Goal: Navigation & Orientation: Understand site structure

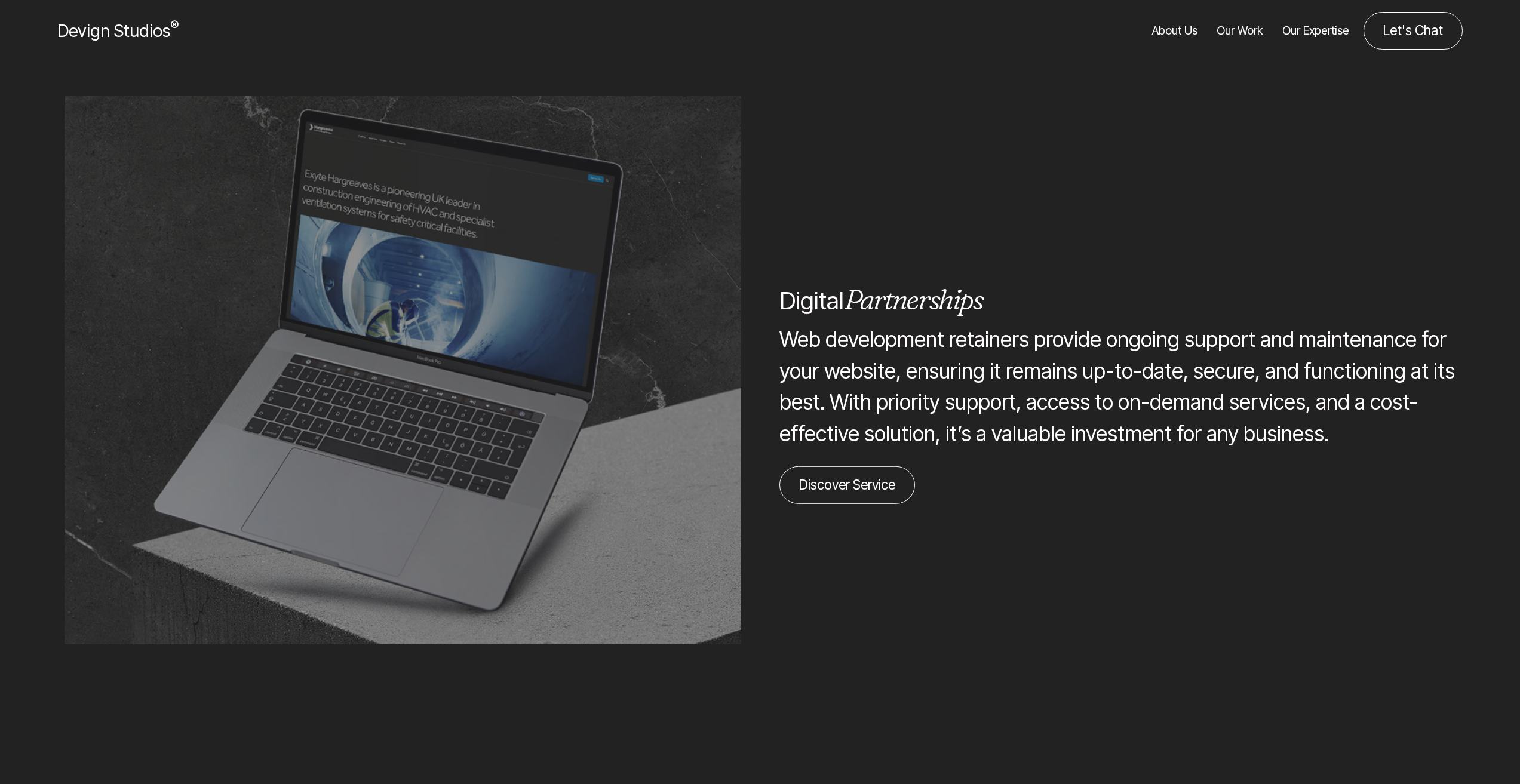
scroll to position [4537, 0]
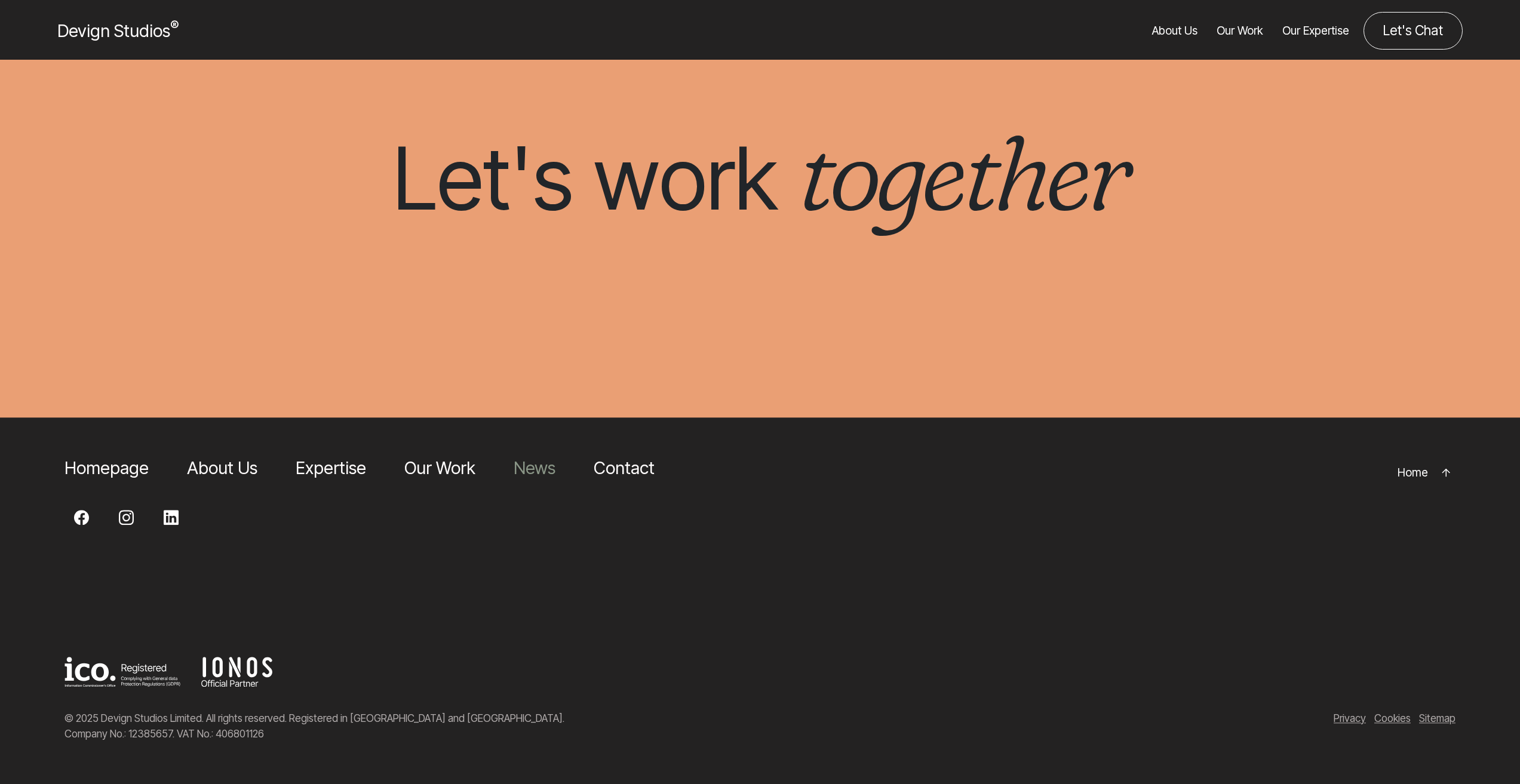
click at [541, 477] on link "News" at bounding box center [534, 467] width 42 height 21
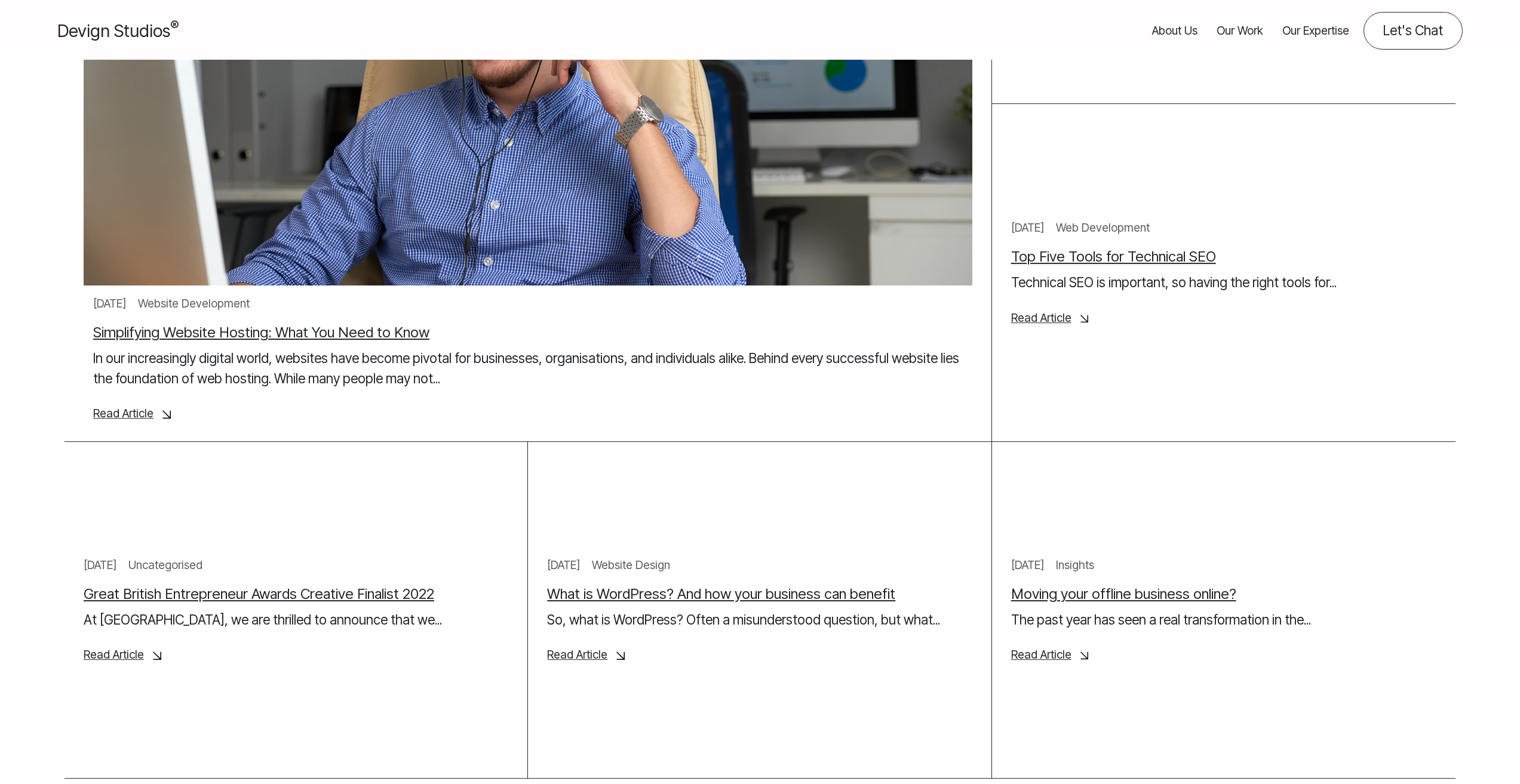
scroll to position [1135, 0]
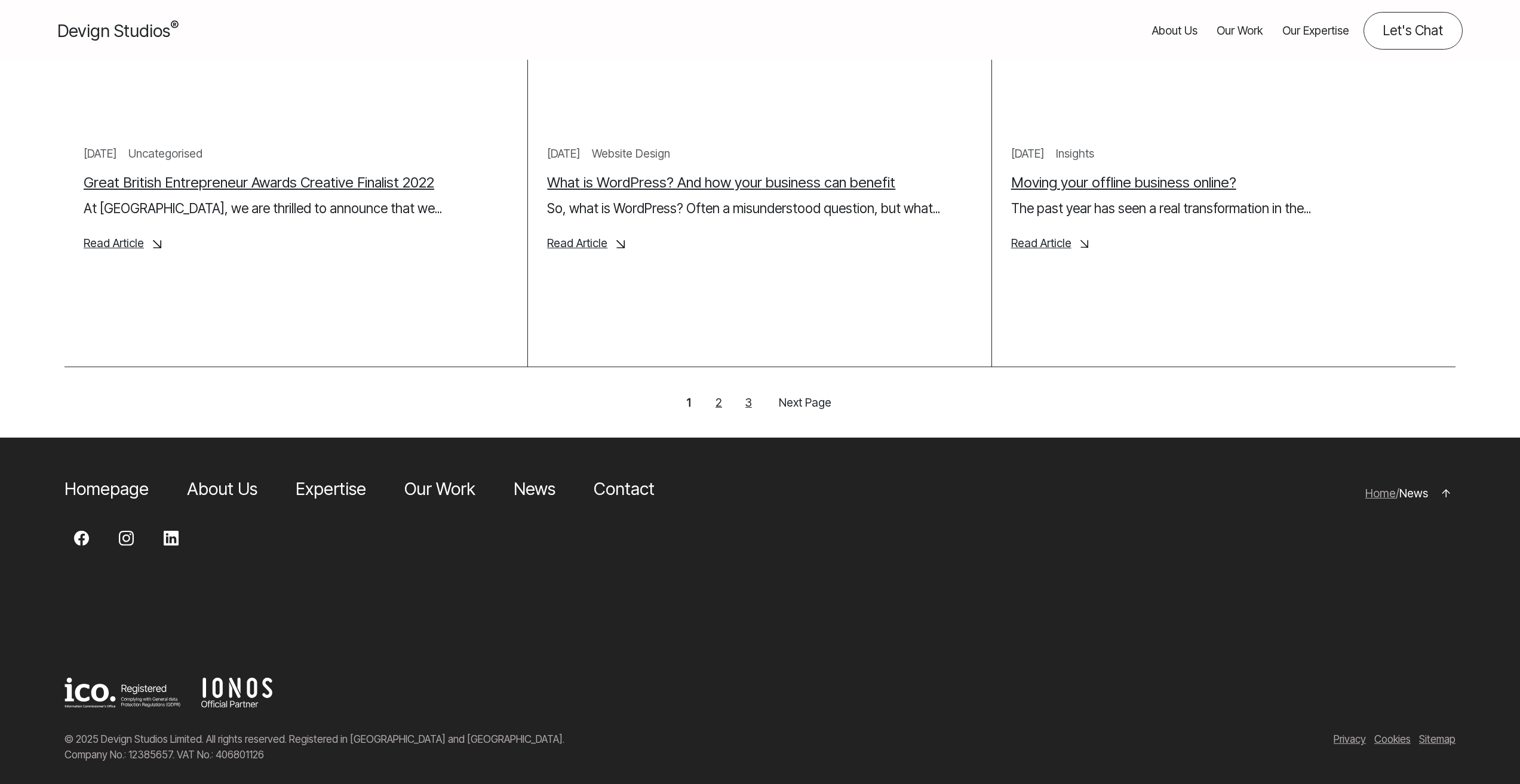
click at [201, 493] on li "About Us" at bounding box center [222, 489] width 70 height 26
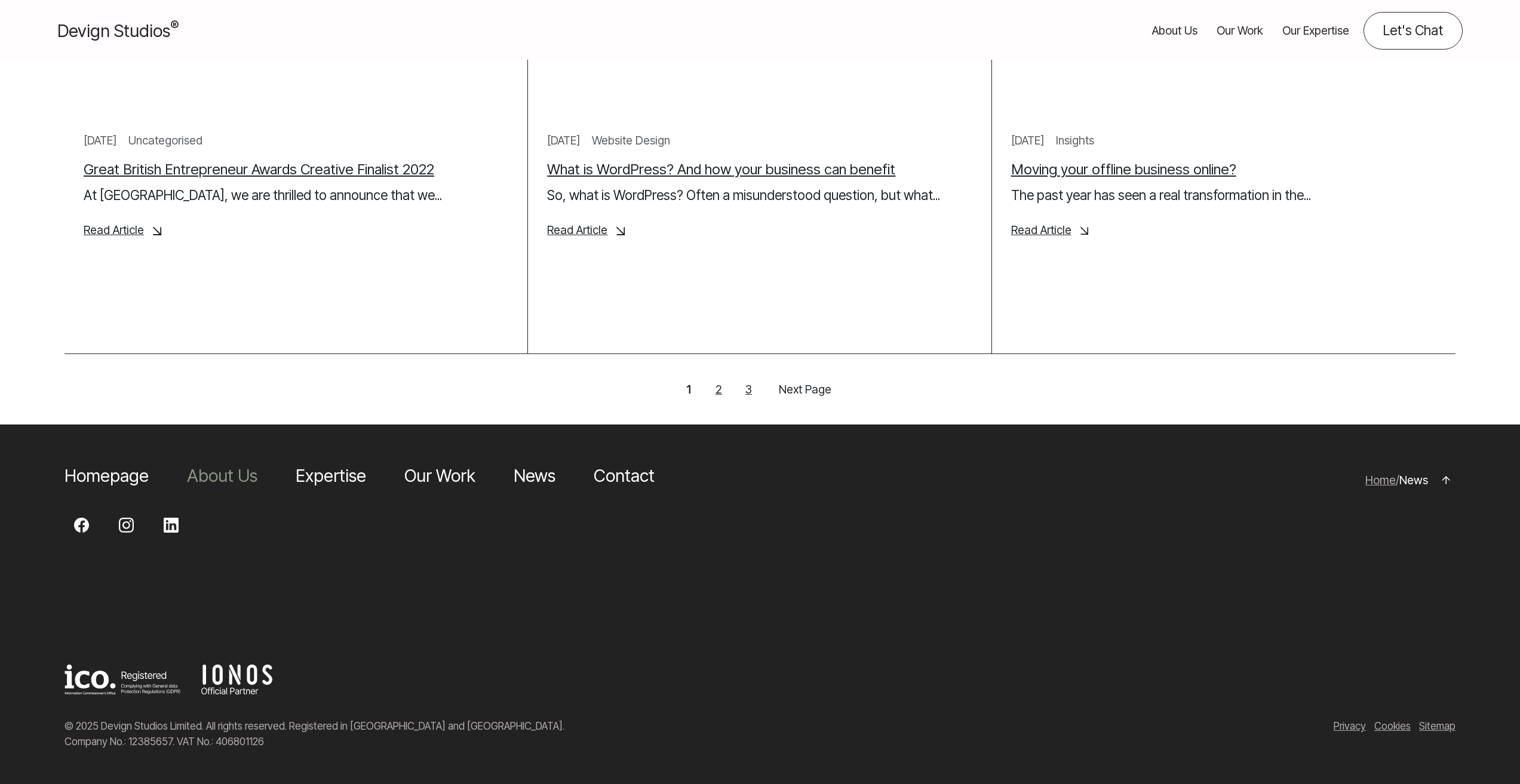
click at [208, 475] on link "About Us" at bounding box center [222, 475] width 70 height 21
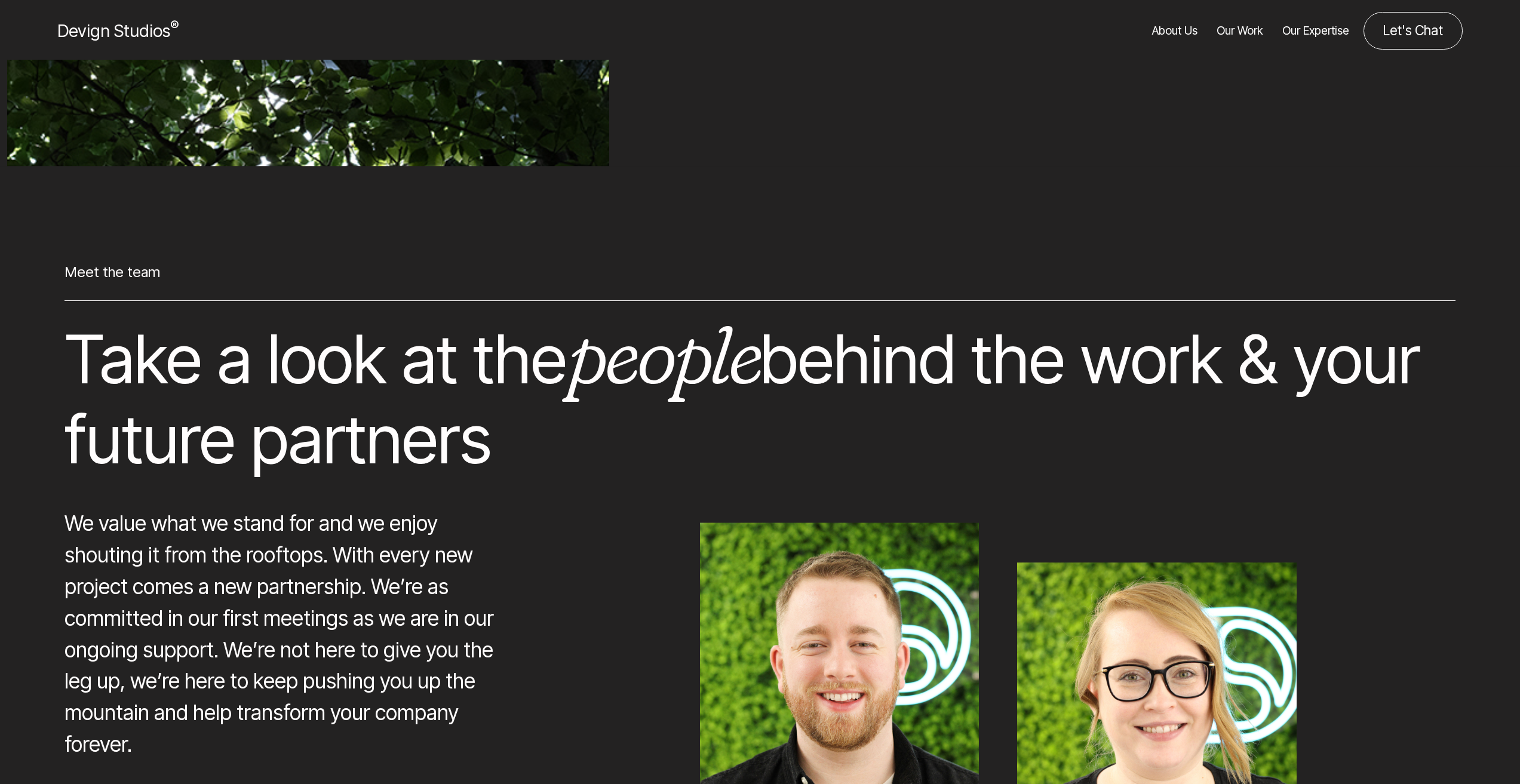
scroll to position [9505, 0]
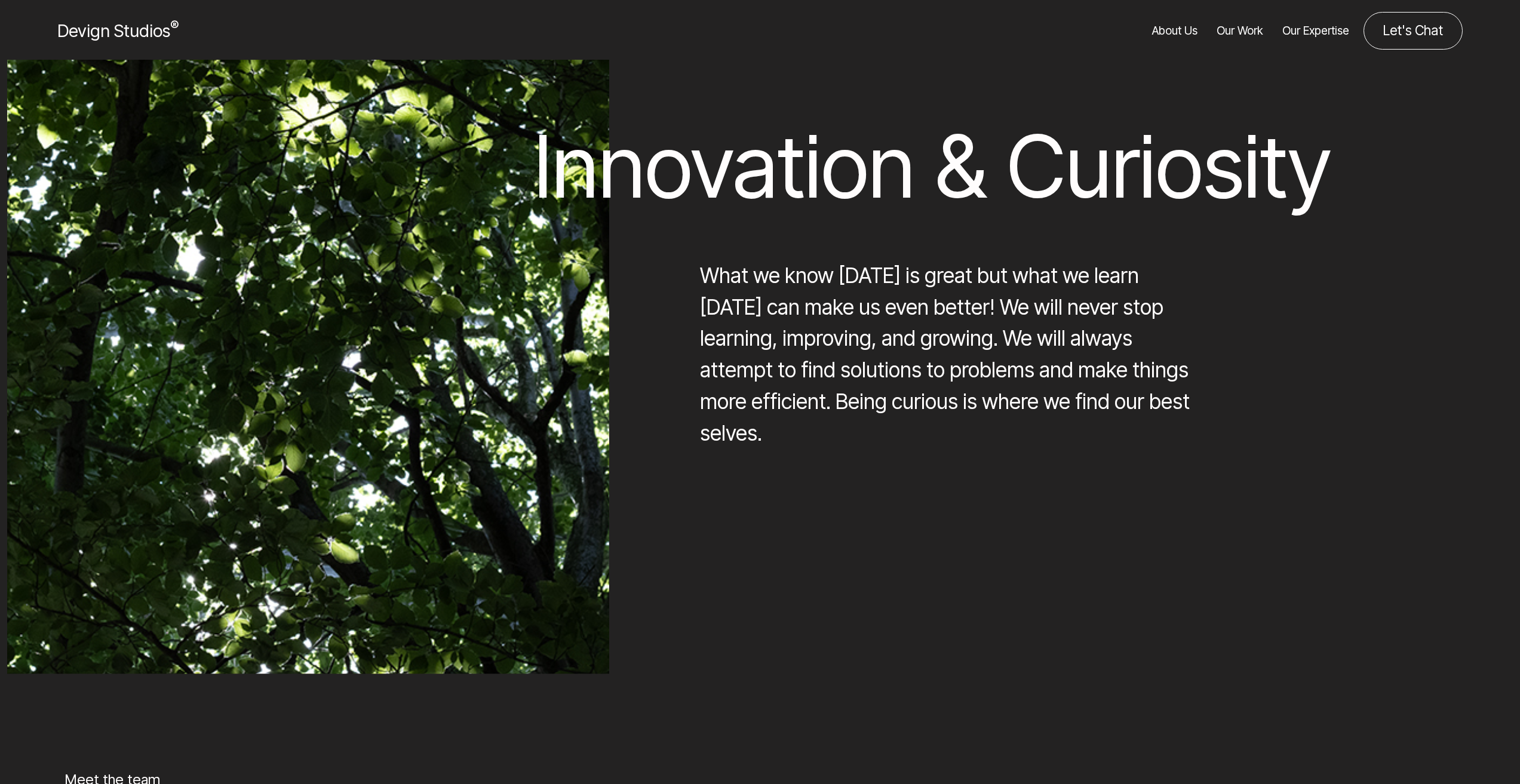
drag, startPoint x: 623, startPoint y: 373, endPoint x: 1047, endPoint y: 87, distance: 511.4
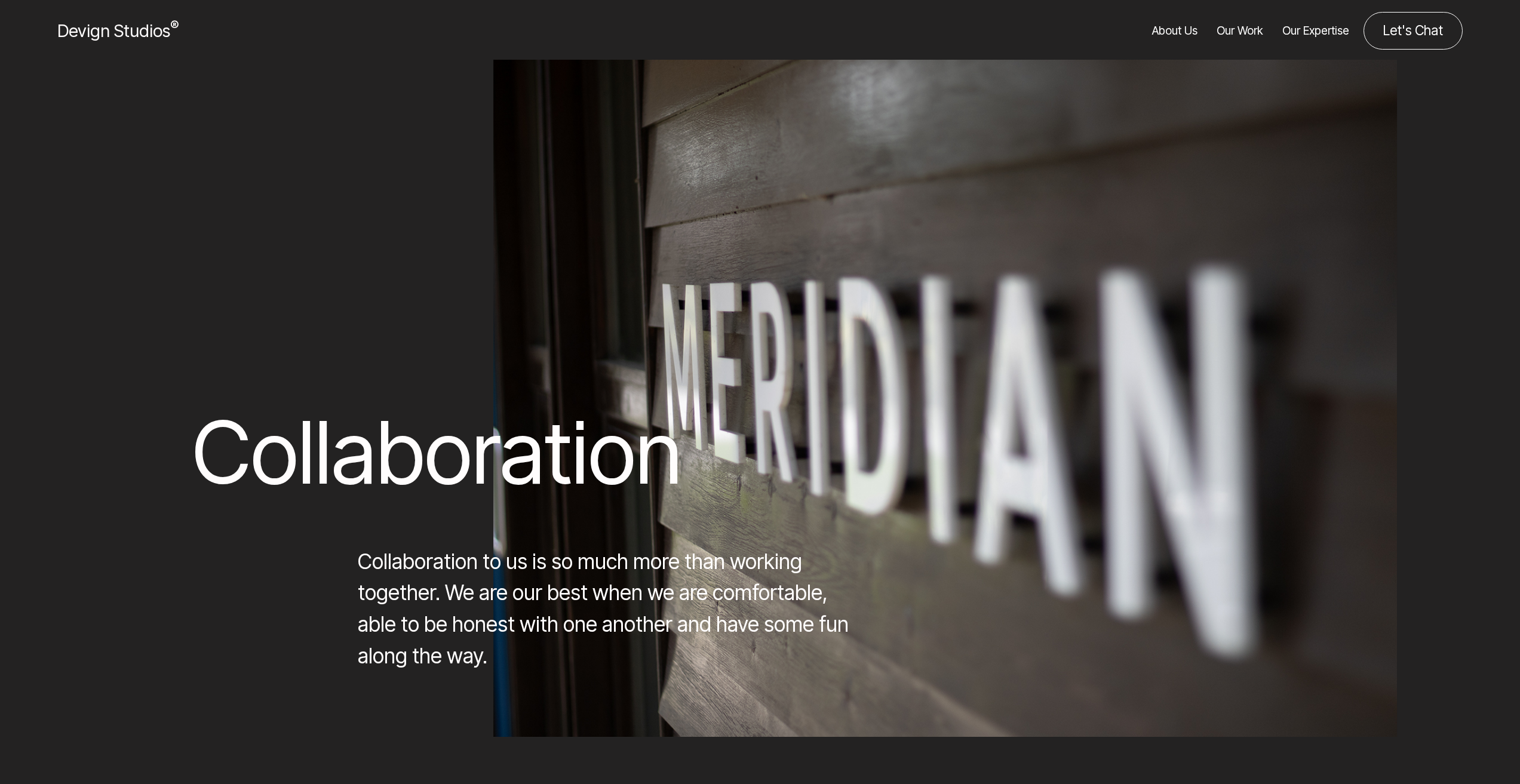
click at [1175, 34] on link "About Us" at bounding box center [1175, 30] width 45 height 37
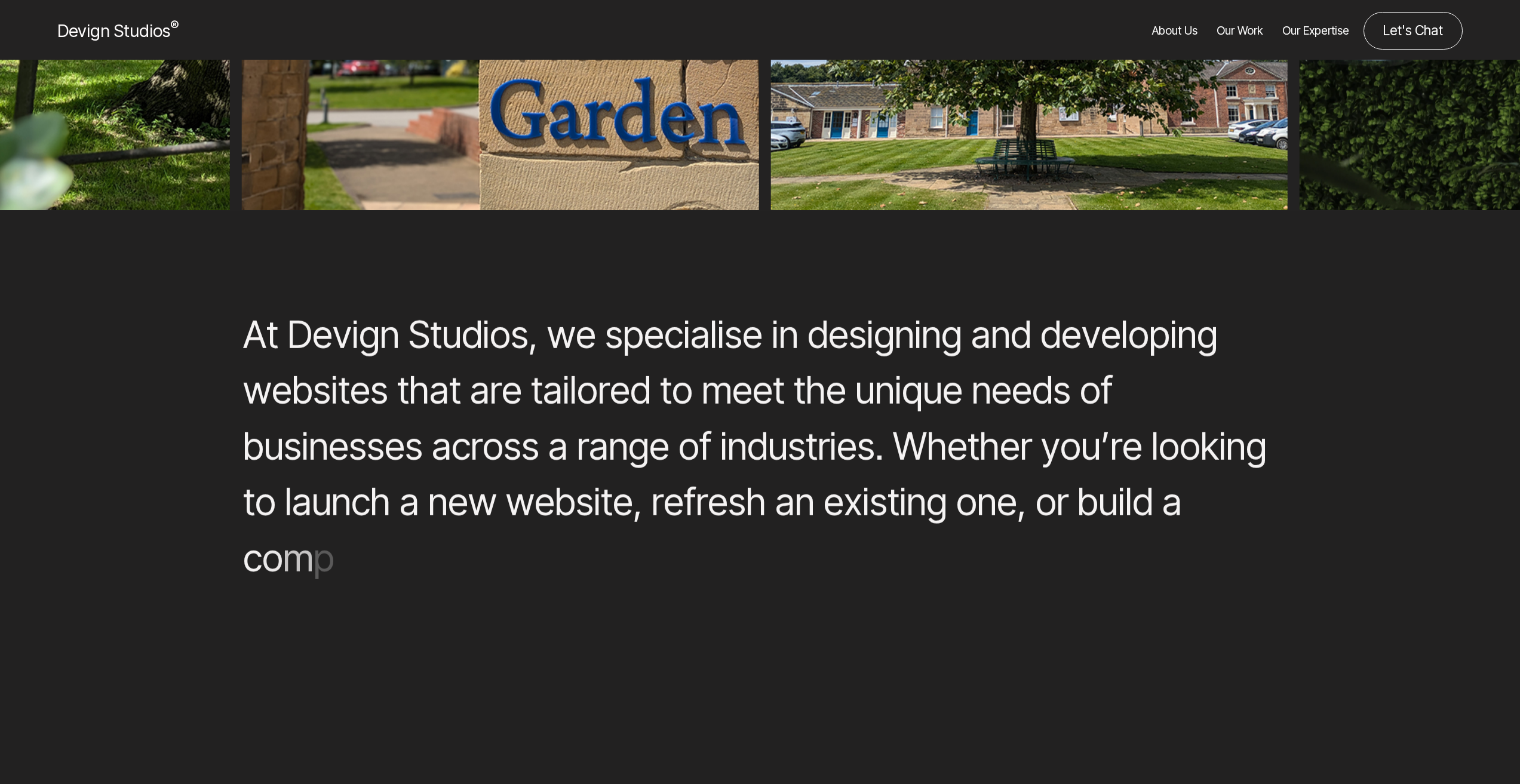
scroll to position [955, 0]
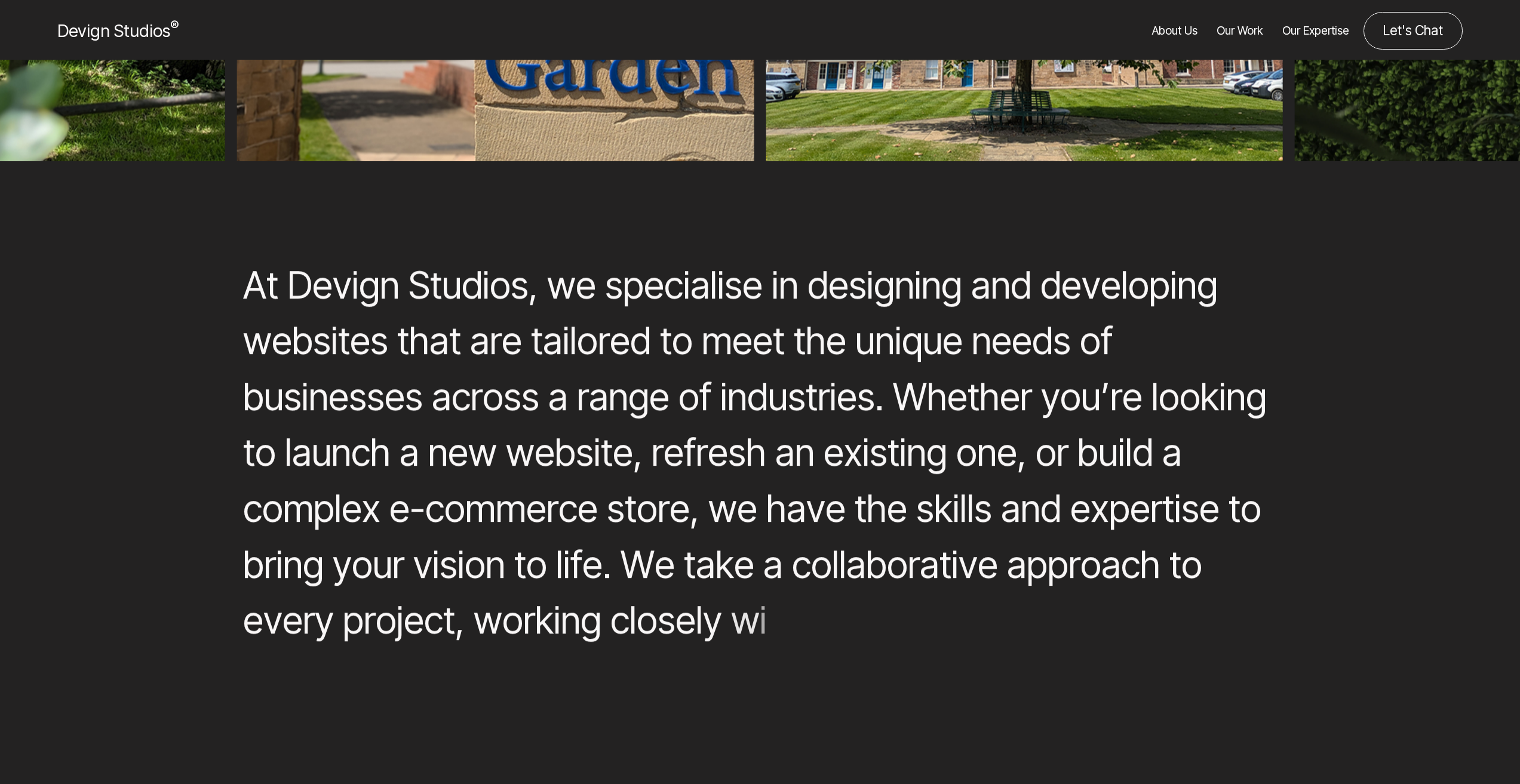
click at [1243, 25] on link "Our Work" at bounding box center [1240, 30] width 47 height 37
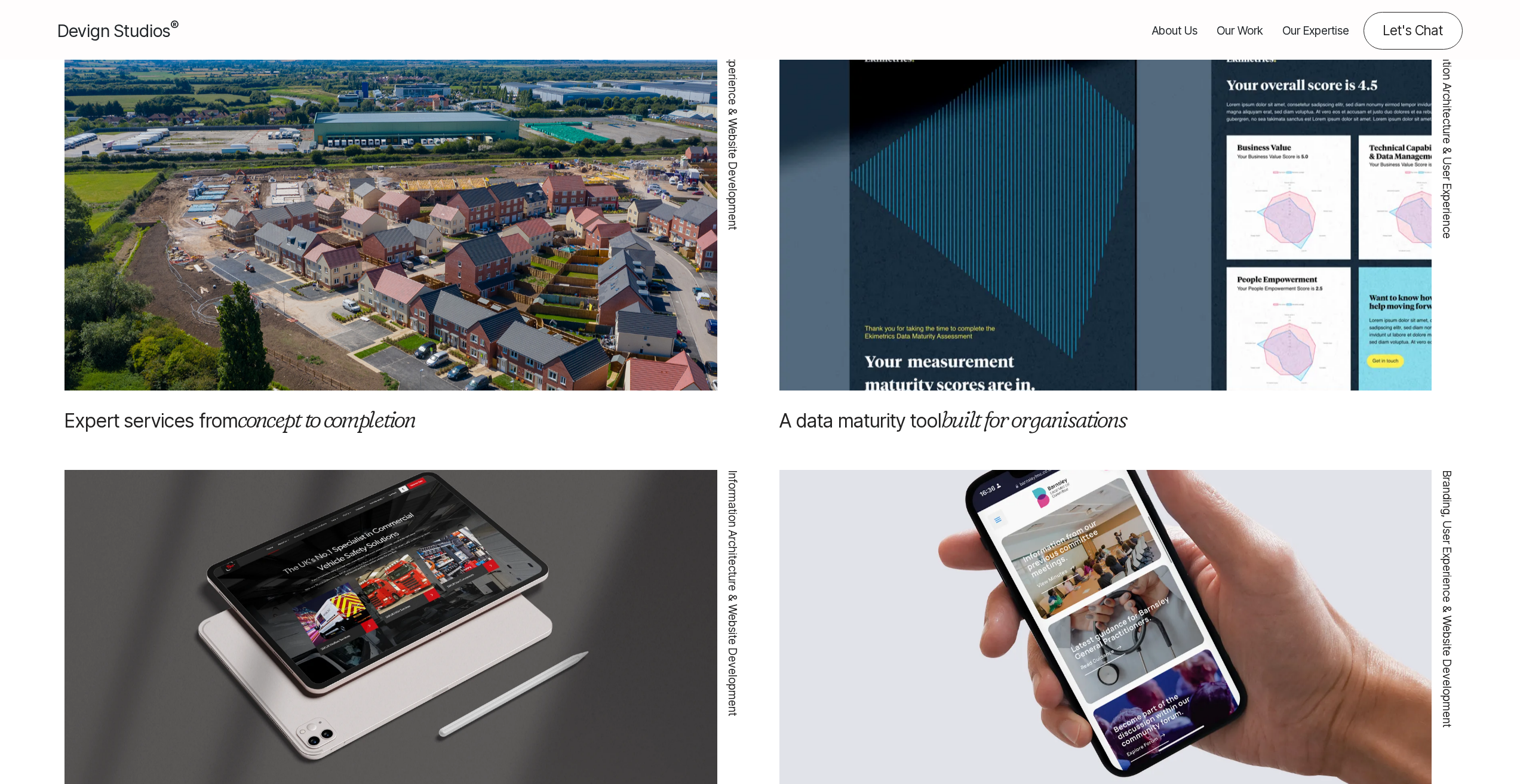
scroll to position [1433, 0]
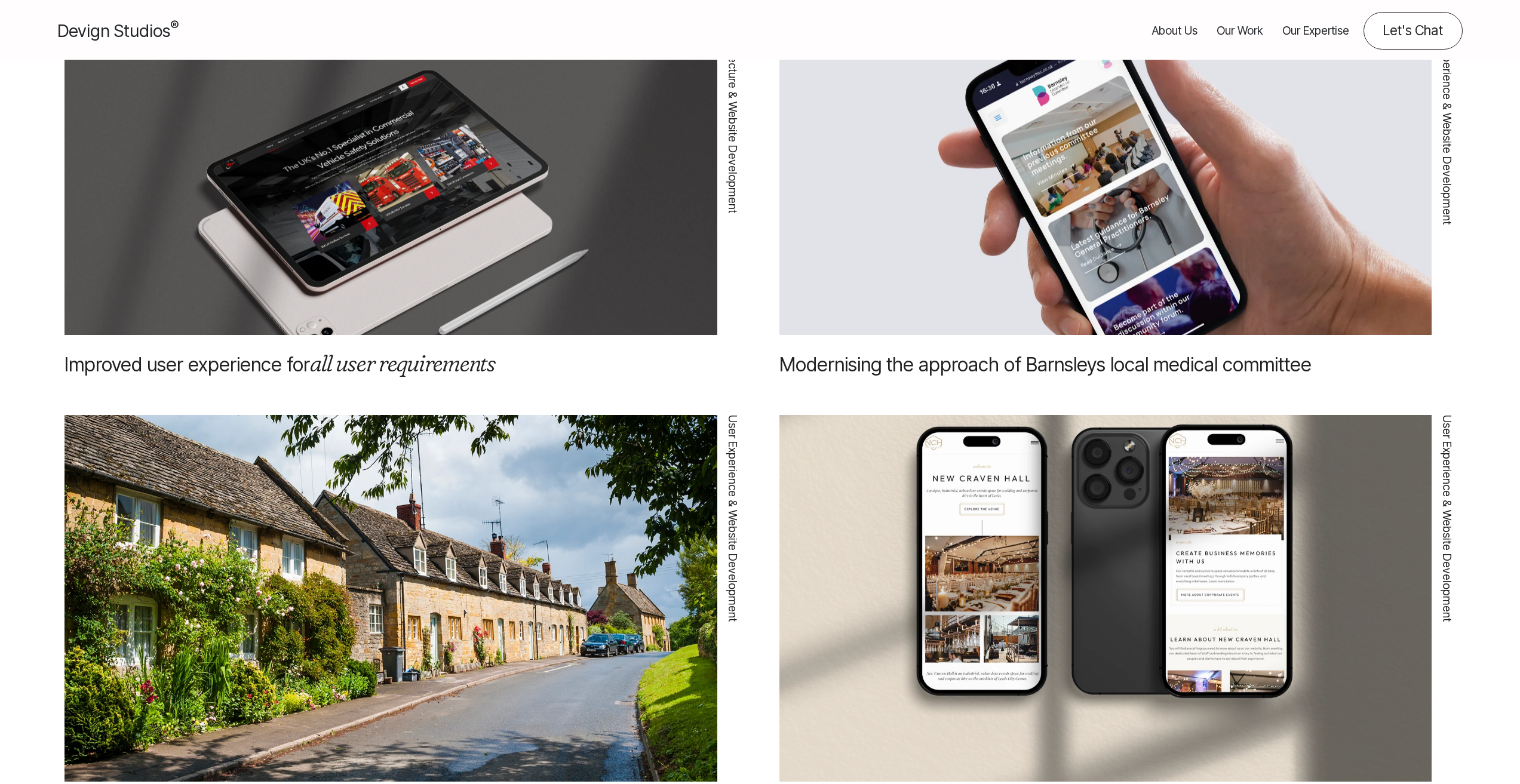
click at [1293, 24] on link "Our Expertise" at bounding box center [1315, 30] width 67 height 37
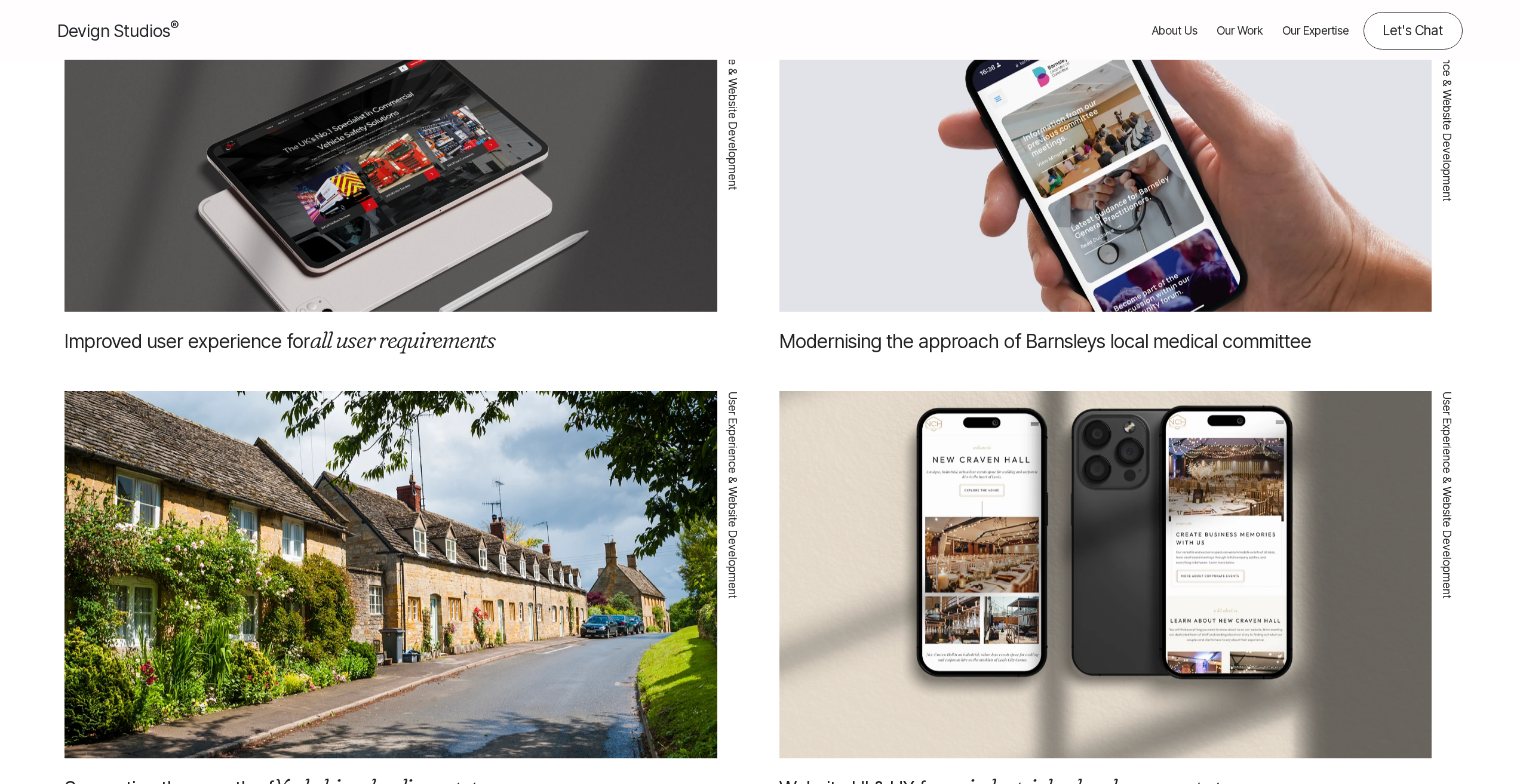
scroll to position [1672, 0]
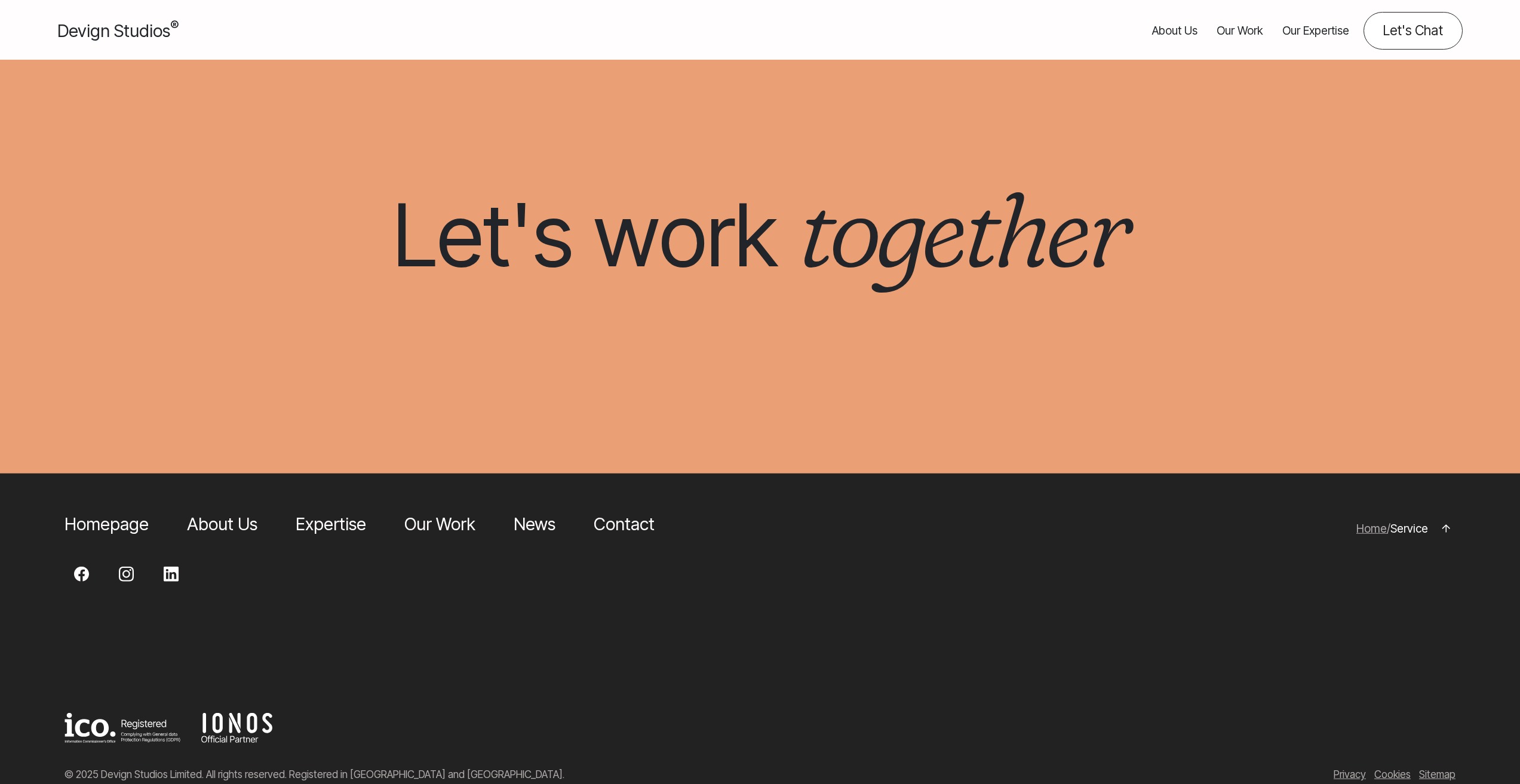
scroll to position [2176, 0]
